Goal: Task Accomplishment & Management: Manage account settings

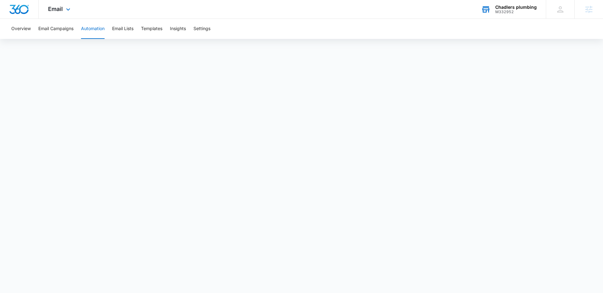
click at [508, 8] on div "Chadlers plumbing" at bounding box center [515, 7] width 41 height 5
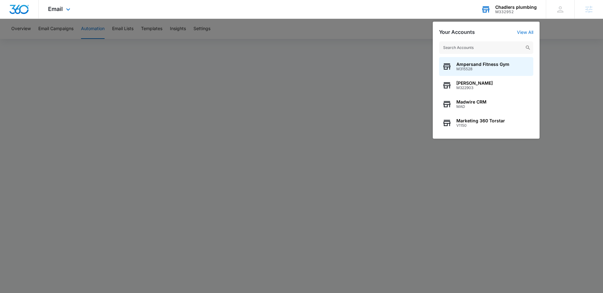
click at [476, 43] on input "text" at bounding box center [486, 47] width 94 height 13
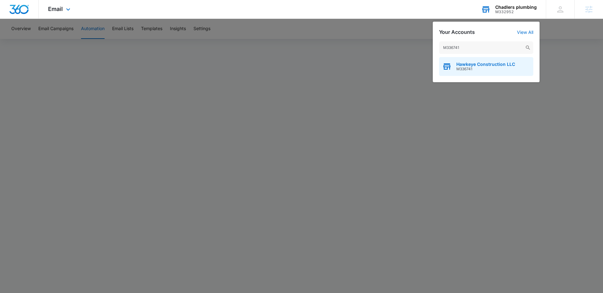
type input "M336741"
click at [483, 66] on span "Hawkeye Construction LLC" at bounding box center [485, 64] width 59 height 5
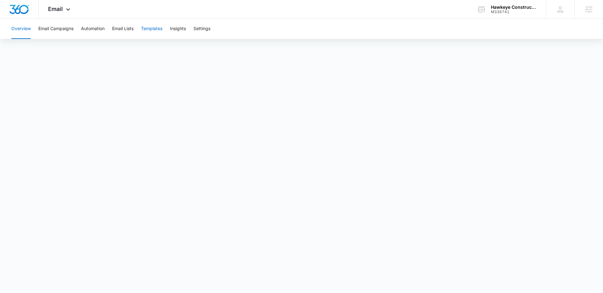
click at [151, 27] on button "Templates" at bounding box center [151, 29] width 21 height 20
click at [60, 31] on button "Email Campaigns" at bounding box center [55, 29] width 35 height 20
click at [102, 30] on button "Automation" at bounding box center [93, 29] width 24 height 20
click at [126, 30] on button "Email Lists" at bounding box center [122, 29] width 21 height 20
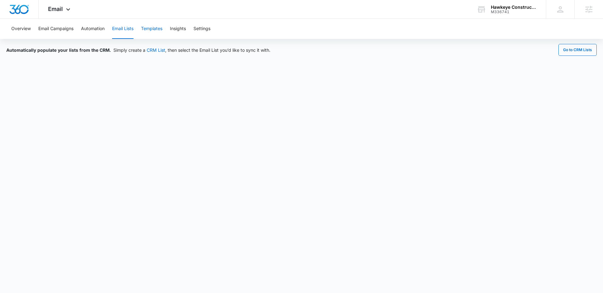
click at [151, 29] on button "Templates" at bounding box center [151, 29] width 21 height 20
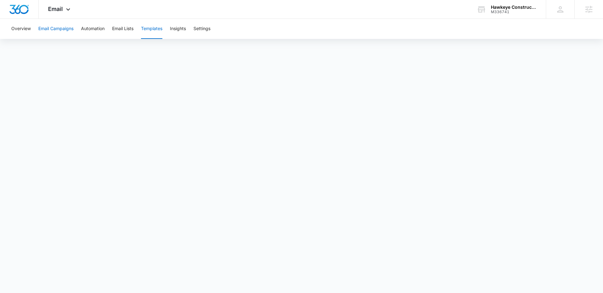
click at [59, 28] on button "Email Campaigns" at bounding box center [55, 29] width 35 height 20
click at [23, 32] on button "Overview" at bounding box center [20, 29] width 19 height 20
click at [51, 27] on button "Email Campaigns" at bounding box center [55, 29] width 35 height 20
click at [149, 28] on button "Templates" at bounding box center [151, 29] width 21 height 20
click at [71, 10] on icon at bounding box center [68, 11] width 8 height 8
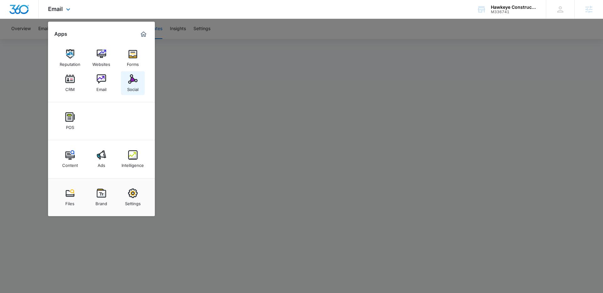
click at [132, 83] on img at bounding box center [132, 78] width 9 height 9
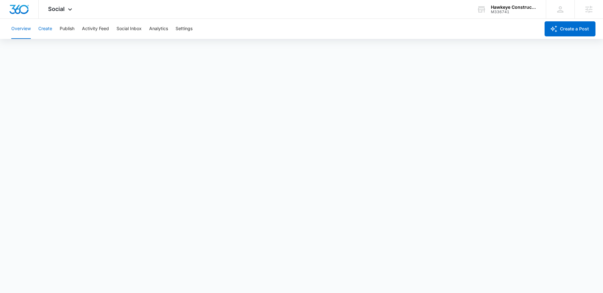
click at [45, 33] on button "Create" at bounding box center [45, 29] width 14 height 20
click at [183, 23] on button "Settings" at bounding box center [183, 29] width 17 height 20
click at [59, 12] on span "Social" at bounding box center [56, 9] width 17 height 7
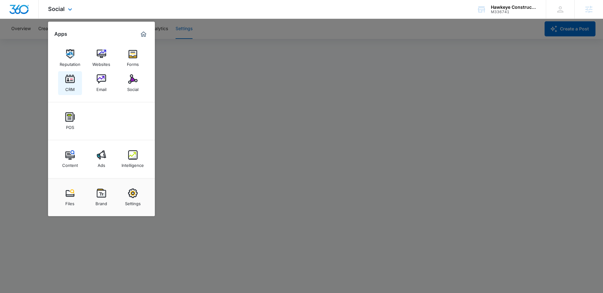
click at [74, 80] on img at bounding box center [69, 78] width 9 height 9
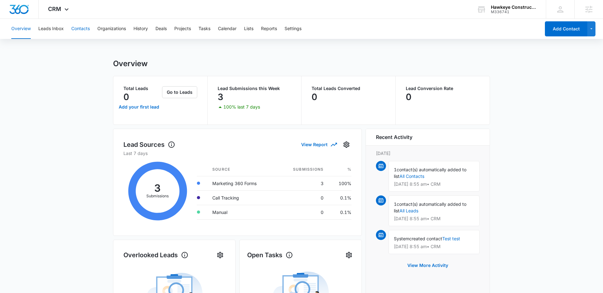
click at [81, 29] on button "Contacts" at bounding box center [80, 29] width 19 height 20
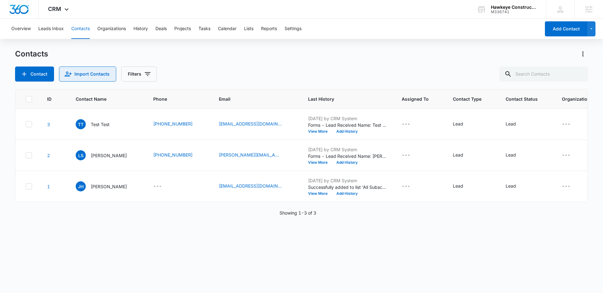
click at [102, 72] on button "Import Contacts" at bounding box center [87, 74] width 57 height 15
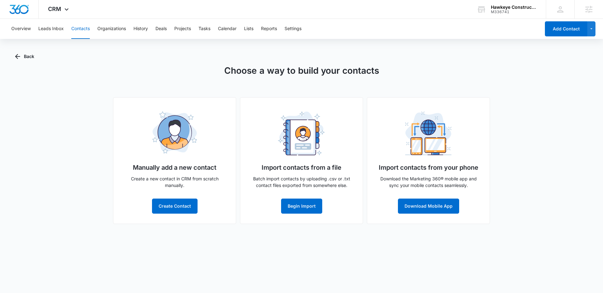
drag, startPoint x: 462, startPoint y: 88, endPoint x: 369, endPoint y: 89, distance: 92.6
click at [461, 88] on div "Choose a way to build your contacts Manually add a new contact Create a new con…" at bounding box center [301, 144] width 573 height 160
click at [306, 207] on button "Begin Import" at bounding box center [301, 206] width 41 height 15
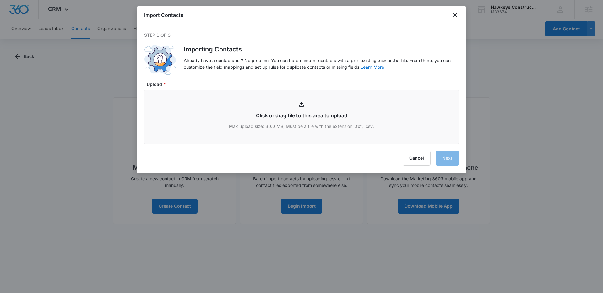
type input "C:\fakepath\Client List.xlsx - Sheet1.csv"
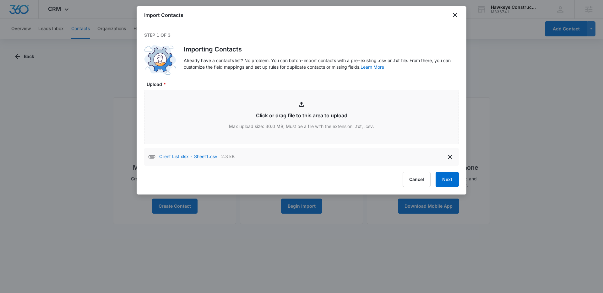
click at [435, 179] on div "Cancel Next" at bounding box center [301, 179] width 315 height 15
click at [440, 179] on button "Next" at bounding box center [446, 179] width 23 height 15
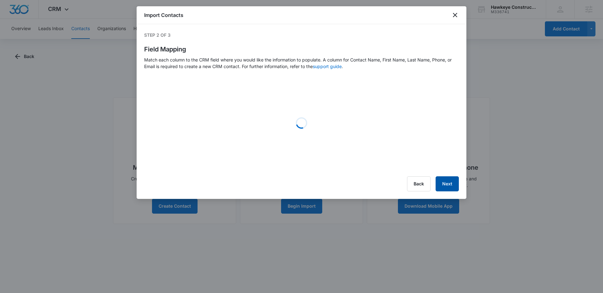
select select "78"
select select "79"
select select "184"
select select "185"
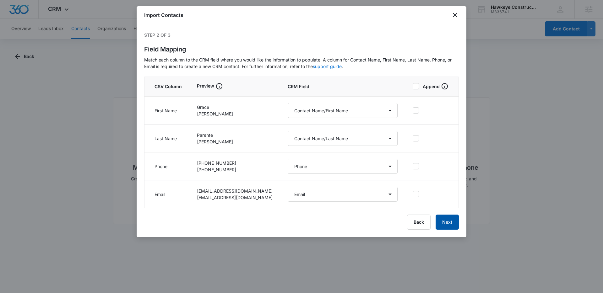
click at [438, 217] on button "Next" at bounding box center [446, 222] width 23 height 15
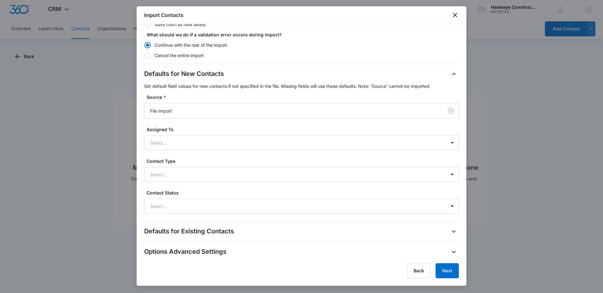
scroll to position [131, 0]
click at [296, 107] on div at bounding box center [292, 111] width 285 height 8
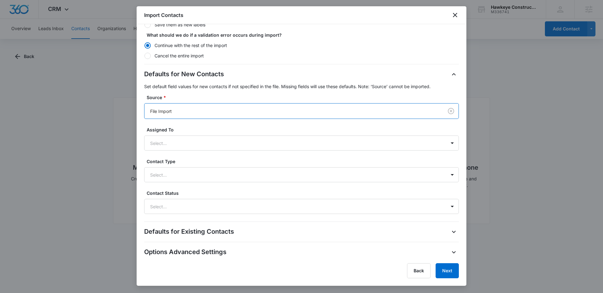
click at [181, 112] on div at bounding box center [292, 111] width 285 height 8
click at [185, 111] on div at bounding box center [292, 111] width 285 height 8
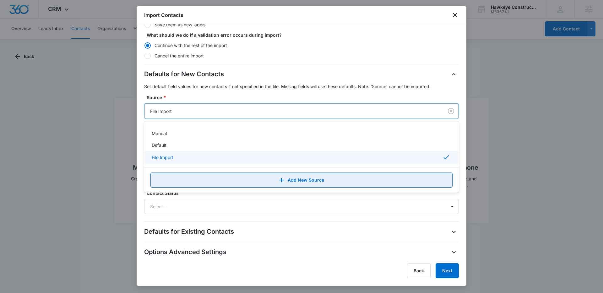
click at [282, 183] on icon "button" at bounding box center [282, 180] width 8 height 8
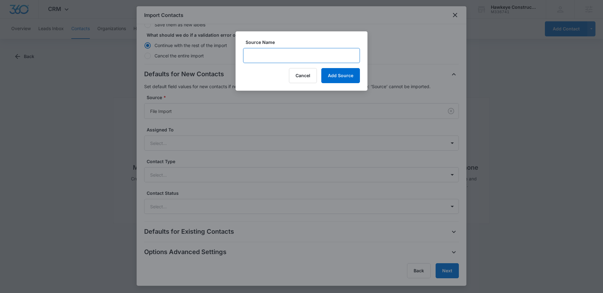
click at [264, 56] on input "Source Name" at bounding box center [301, 55] width 117 height 15
type input "Client Provided 9/15"
click at [347, 78] on button "Add Source" at bounding box center [340, 75] width 39 height 15
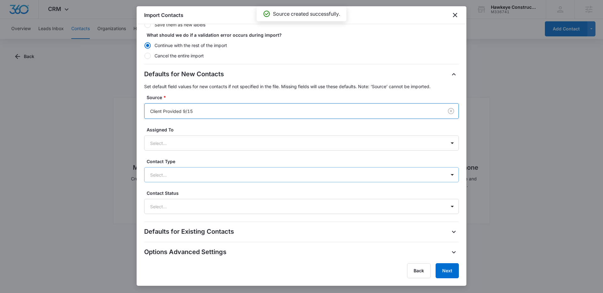
click at [236, 174] on div at bounding box center [294, 175] width 288 height 8
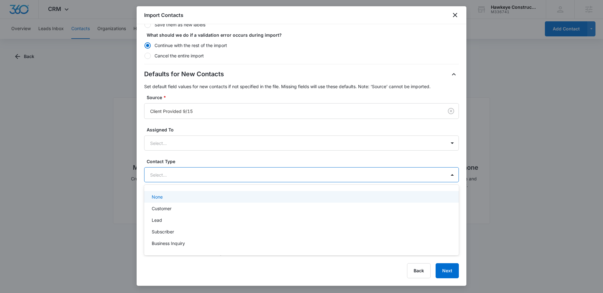
click at [163, 210] on p "Customer" at bounding box center [162, 208] width 20 height 7
click at [143, 162] on div "Step 3 of 3 Import Settings Review the import settings below and determine how …" at bounding box center [302, 140] width 330 height 233
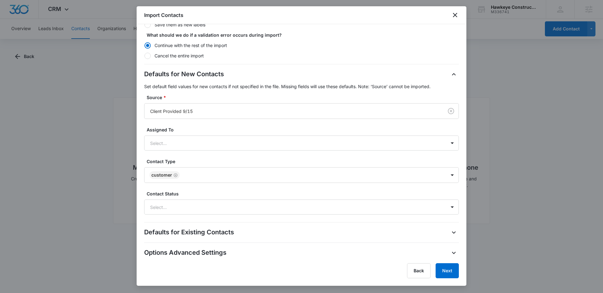
scroll to position [132, 0]
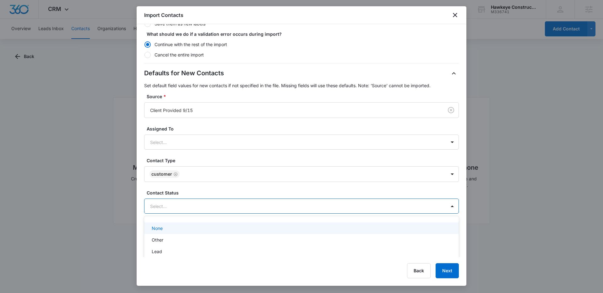
click at [271, 206] on div at bounding box center [294, 206] width 288 height 8
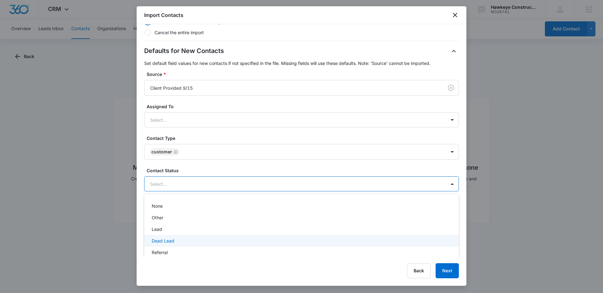
scroll to position [173, 0]
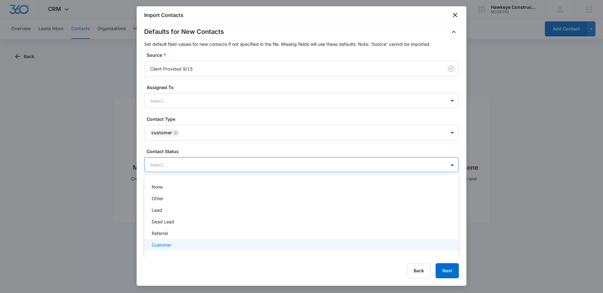
click at [155, 244] on p "Customer" at bounding box center [162, 245] width 20 height 7
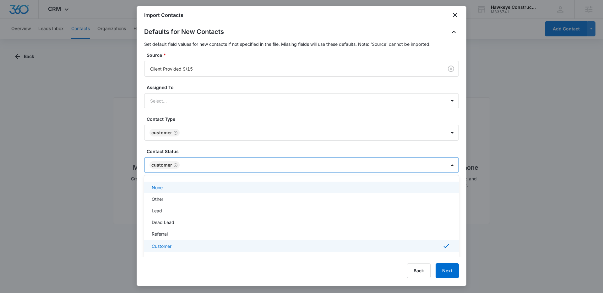
click at [140, 151] on div "Step 3 of 3 Import Settings Review the import settings below and determine how …" at bounding box center [302, 140] width 330 height 233
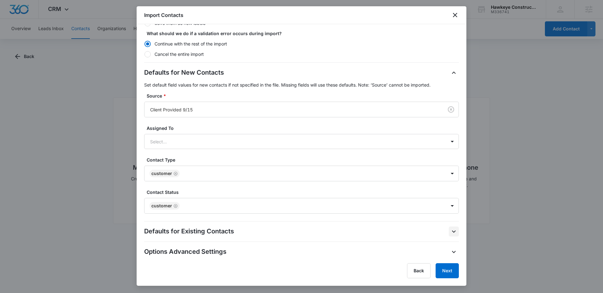
click at [451, 231] on icon "button" at bounding box center [454, 232] width 8 height 8
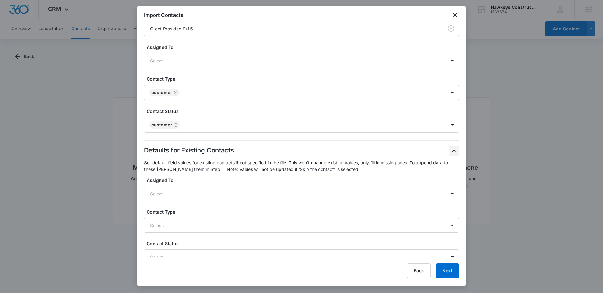
scroll to position [249, 0]
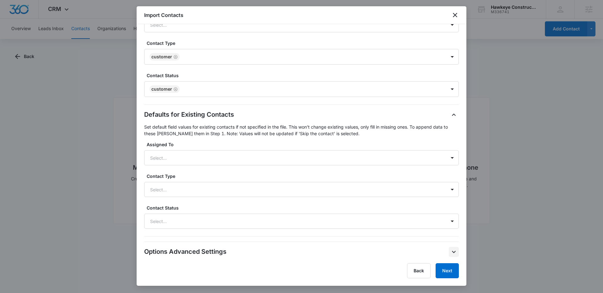
click at [453, 251] on icon "button" at bounding box center [454, 252] width 8 height 8
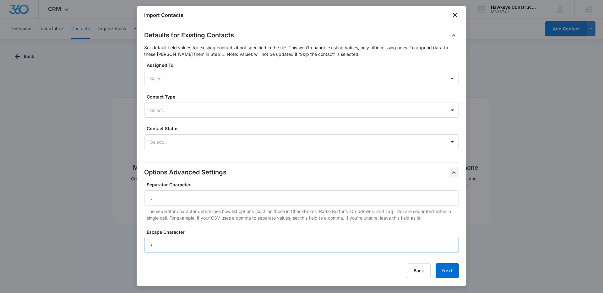
scroll to position [348, 0]
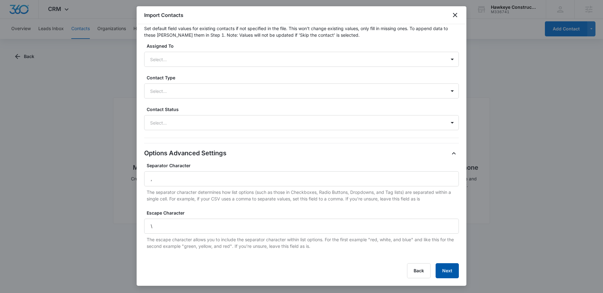
click at [443, 268] on button "Next" at bounding box center [446, 270] width 23 height 15
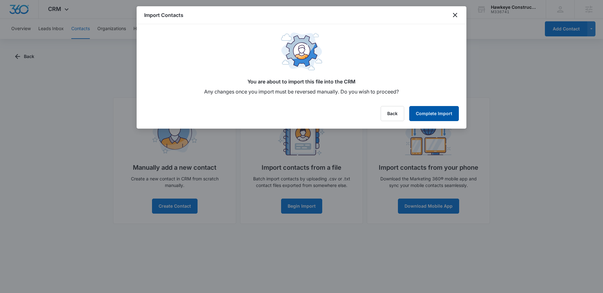
scroll to position [0, 0]
click at [434, 114] on button "Complete Import" at bounding box center [434, 113] width 50 height 15
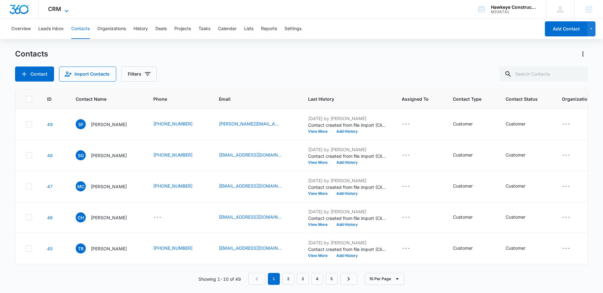
click at [64, 8] on icon at bounding box center [67, 11] width 8 height 8
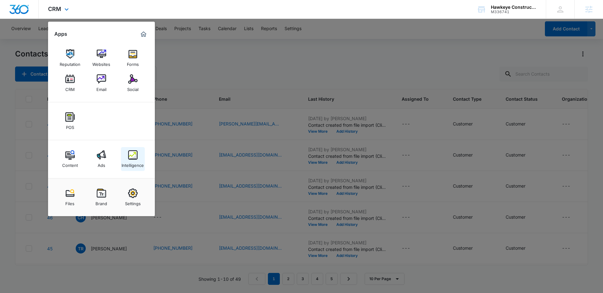
click at [131, 159] on img at bounding box center [132, 154] width 9 height 9
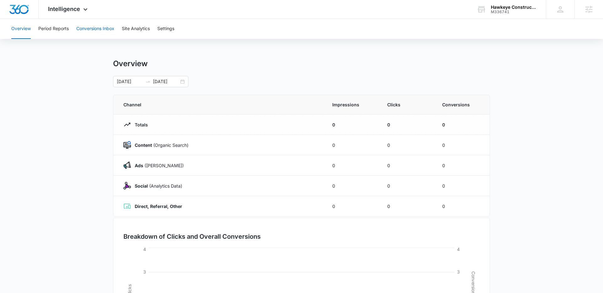
click at [95, 26] on button "Conversions Inbox" at bounding box center [95, 29] width 38 height 20
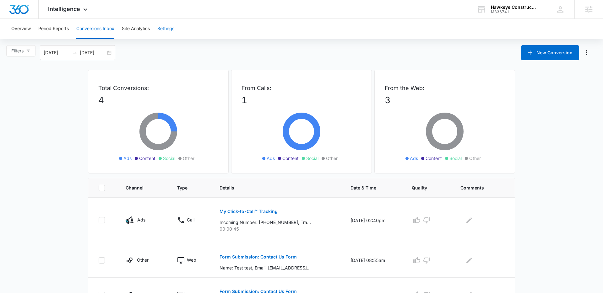
click at [167, 29] on button "Settings" at bounding box center [165, 29] width 17 height 20
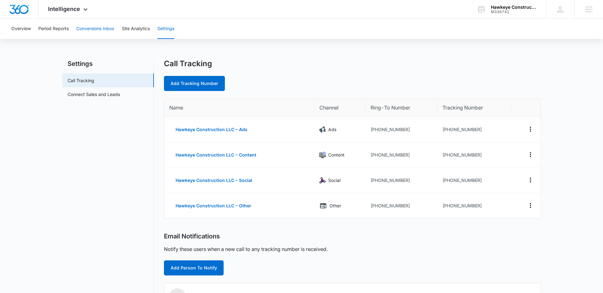
click at [97, 30] on button "Conversions Inbox" at bounding box center [95, 29] width 38 height 20
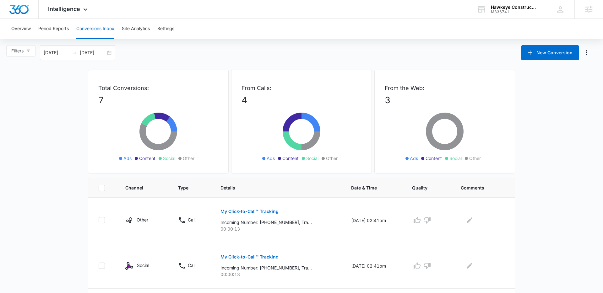
click at [52, 92] on main "Filters [DATE] [DATE] New Conversion Total Conversions: 7 Ads Content Social Ot…" at bounding box center [301, 271] width 603 height 452
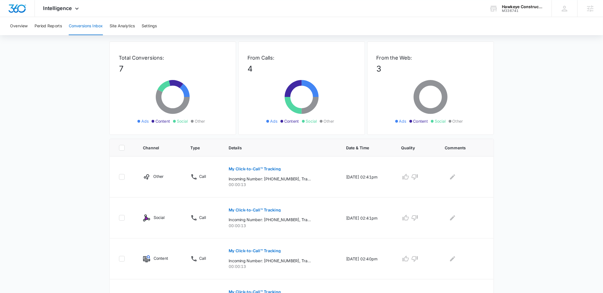
scroll to position [24, 0]
